Goal: Task Accomplishment & Management: Manage account settings

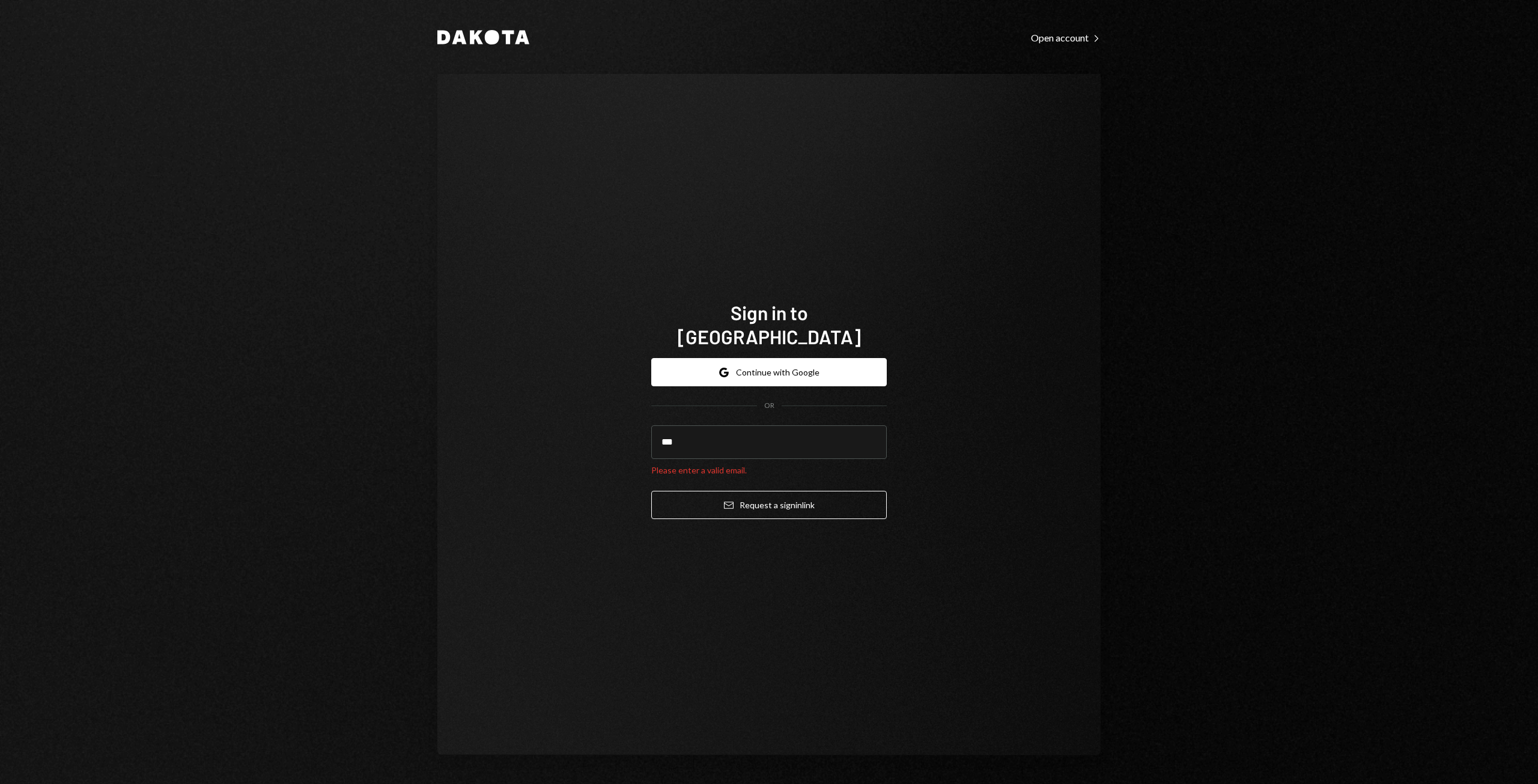
click at [699, 436] on input "***" at bounding box center [769, 442] width 236 height 34
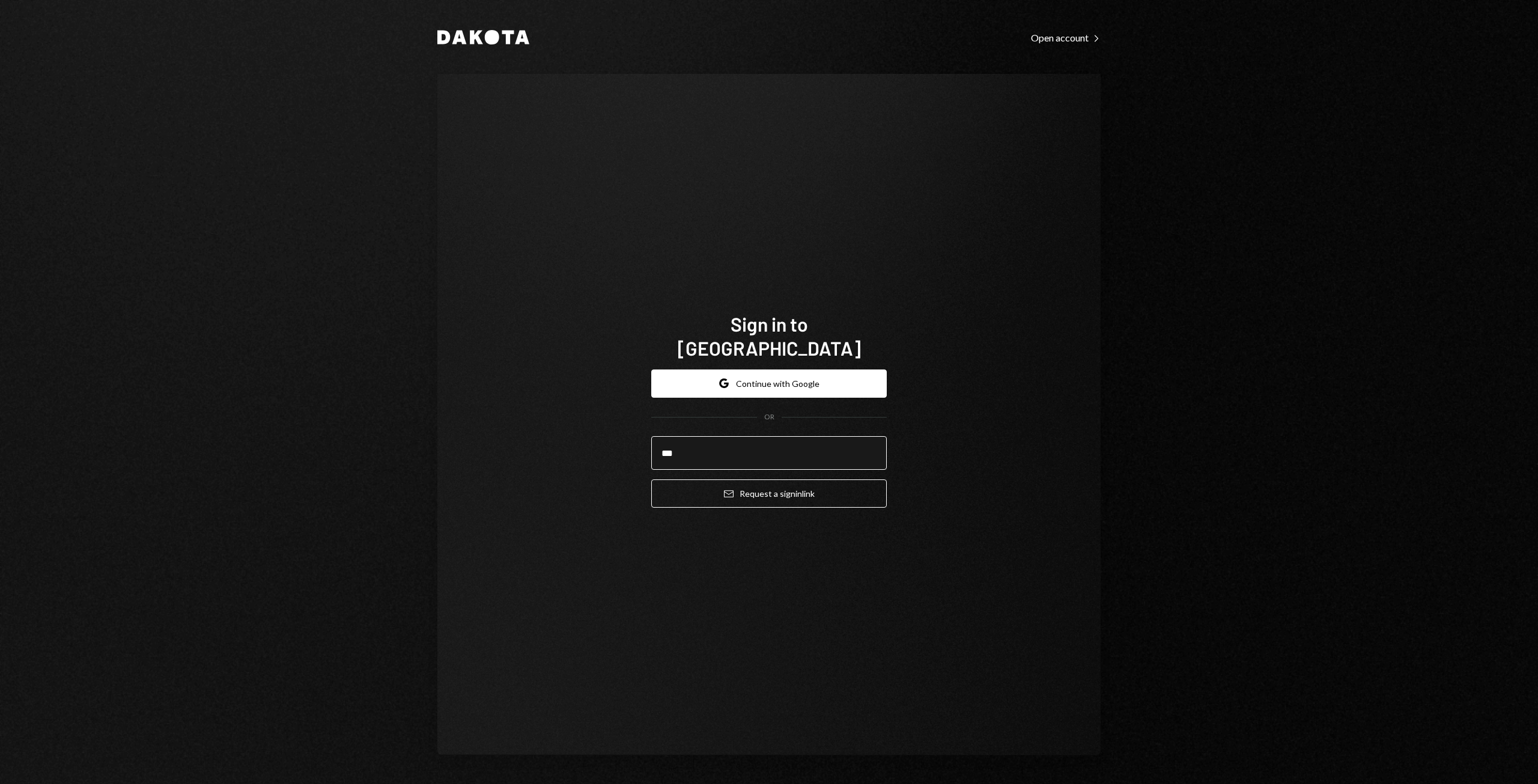
type input "**********"
click at [712, 489] on button "Email Request a sign in link" at bounding box center [769, 493] width 236 height 29
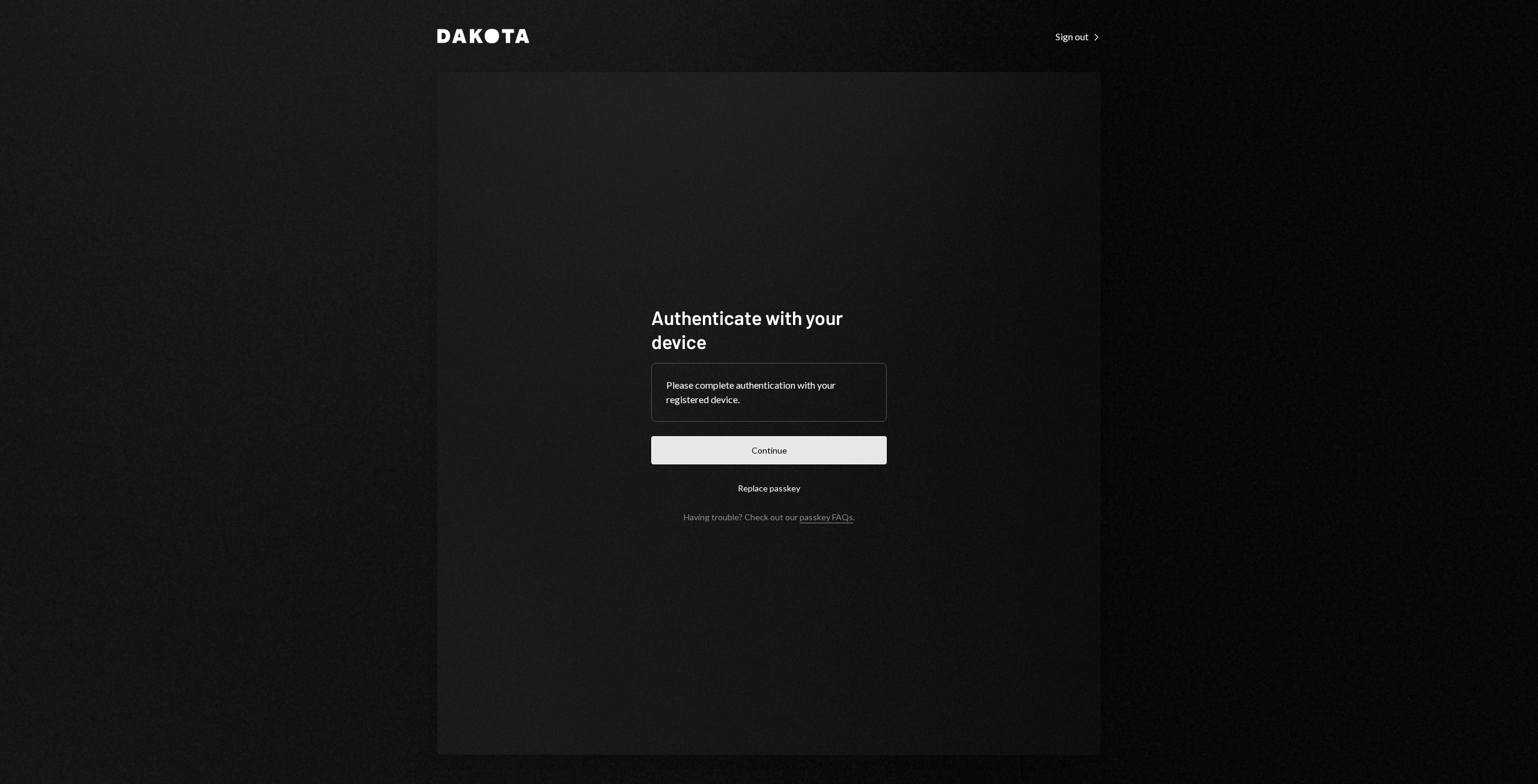
click at [798, 455] on button "Continue" at bounding box center [769, 450] width 236 height 29
